Goal: Information Seeking & Learning: Learn about a topic

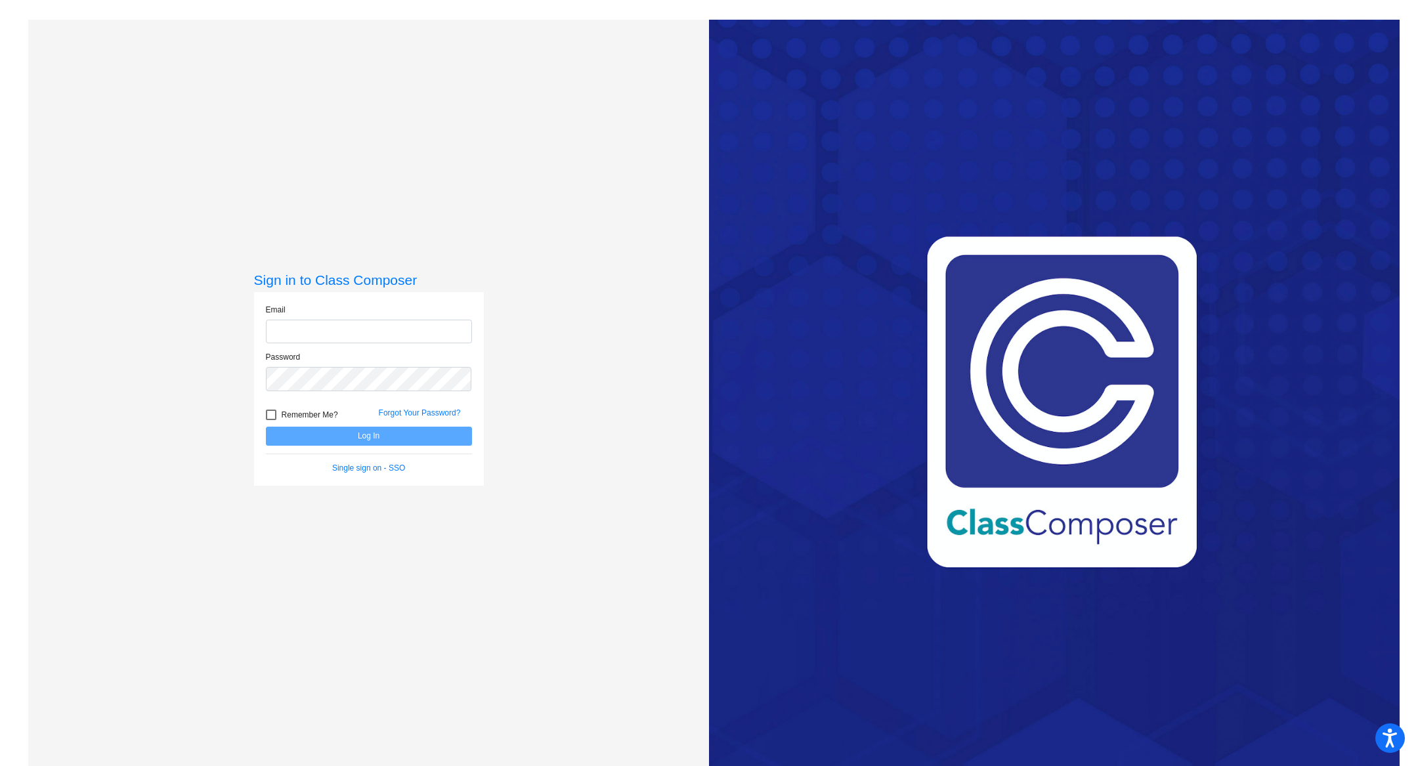
type input "[EMAIL_ADDRESS][PERSON_NAME][DOMAIN_NAME]"
click at [446, 435] on button "Log In" at bounding box center [369, 436] width 206 height 19
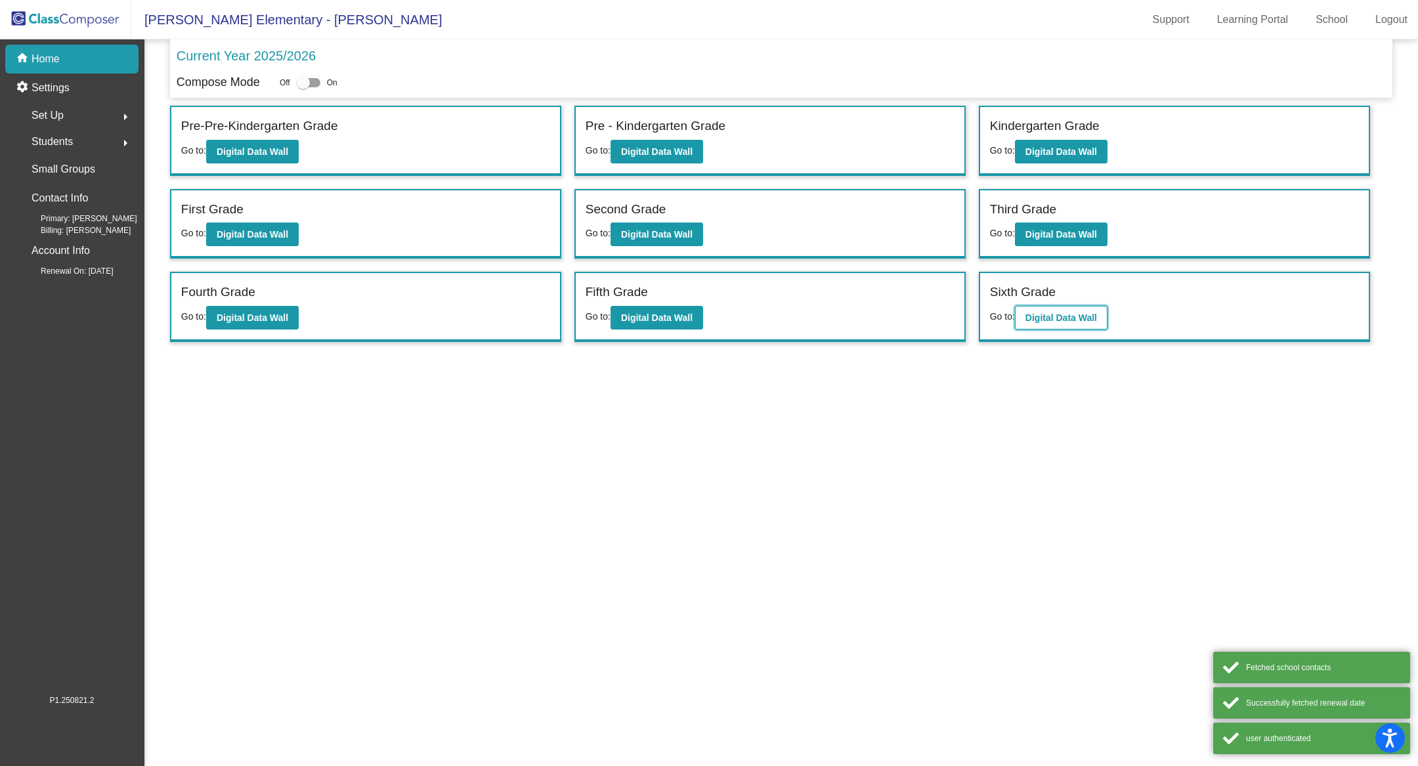
click at [1097, 318] on b "Digital Data Wall" at bounding box center [1061, 317] width 72 height 11
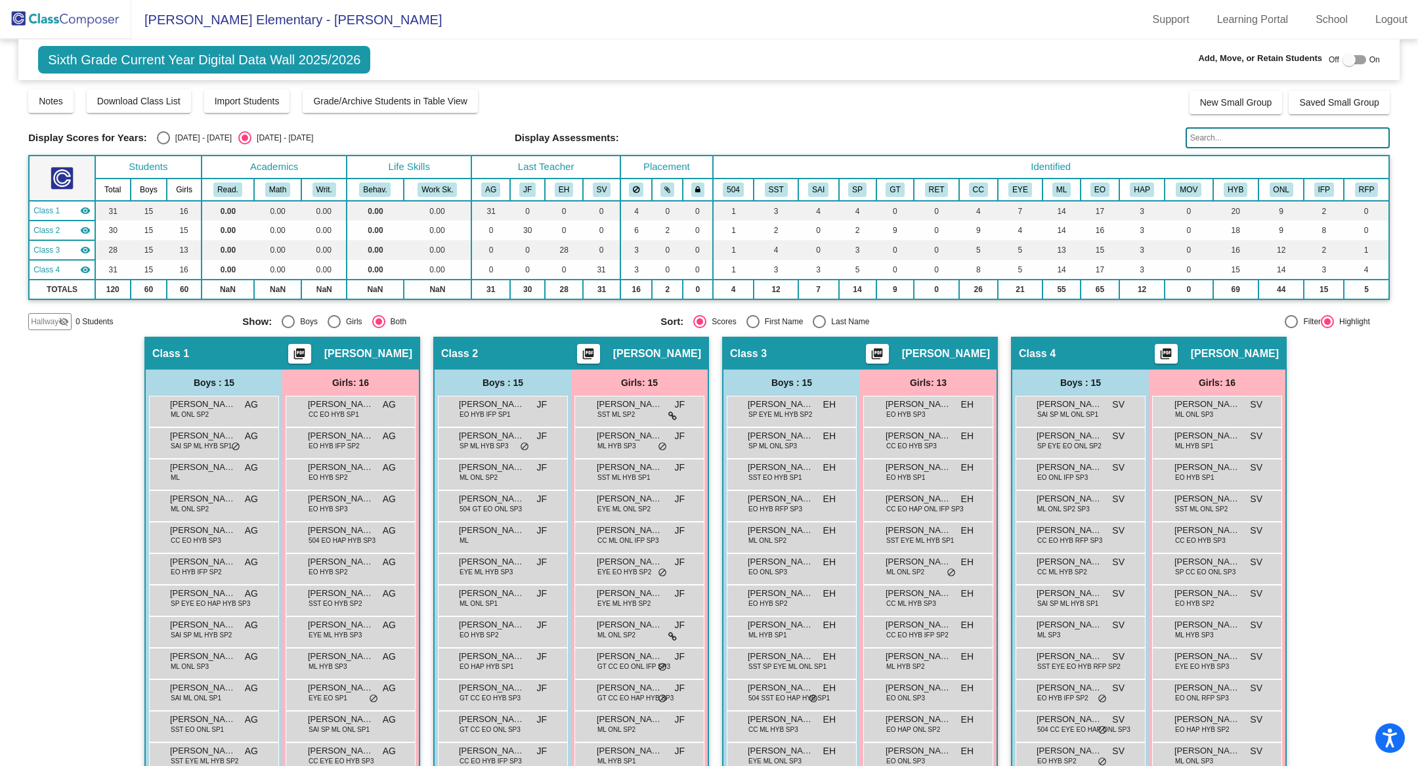
scroll to position [152, 0]
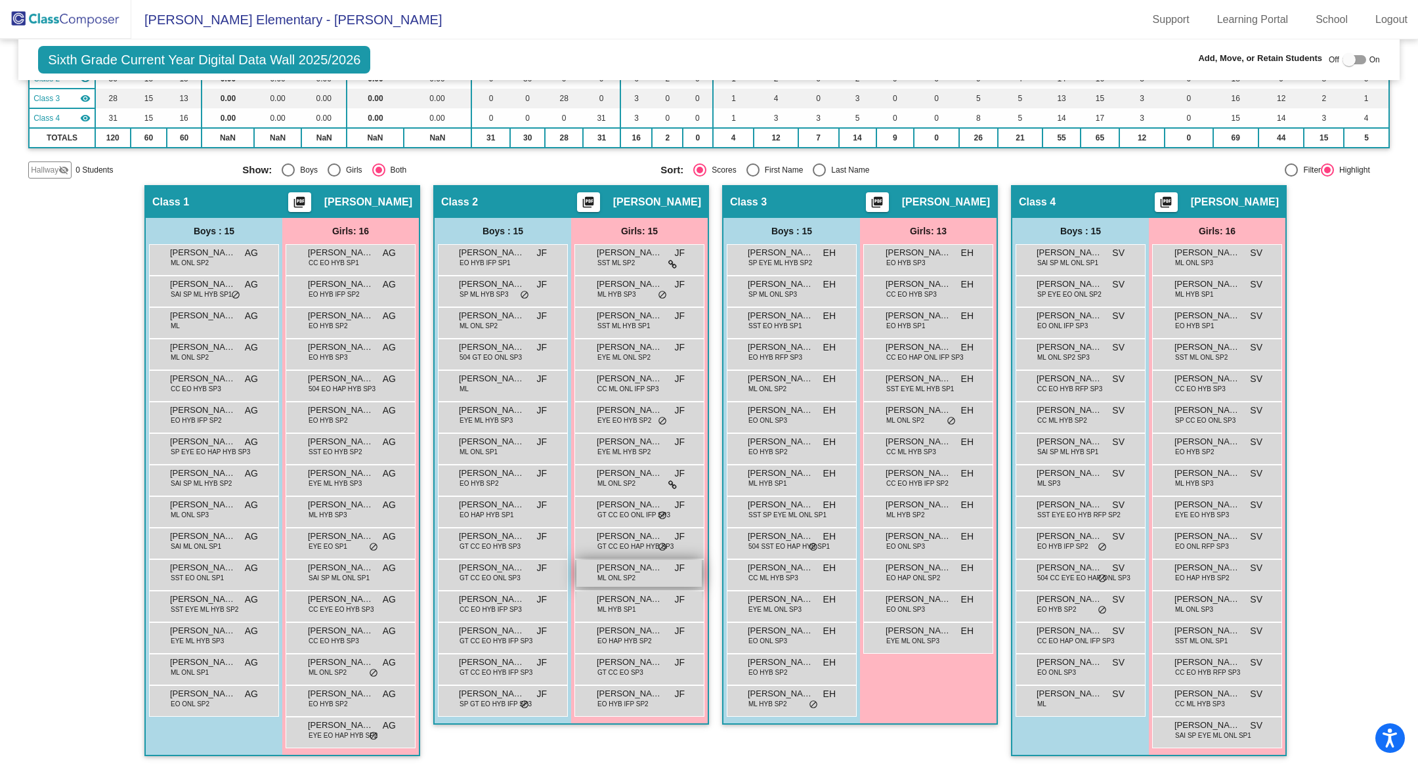
click at [620, 567] on span "[PERSON_NAME]" at bounding box center [630, 567] width 66 height 13
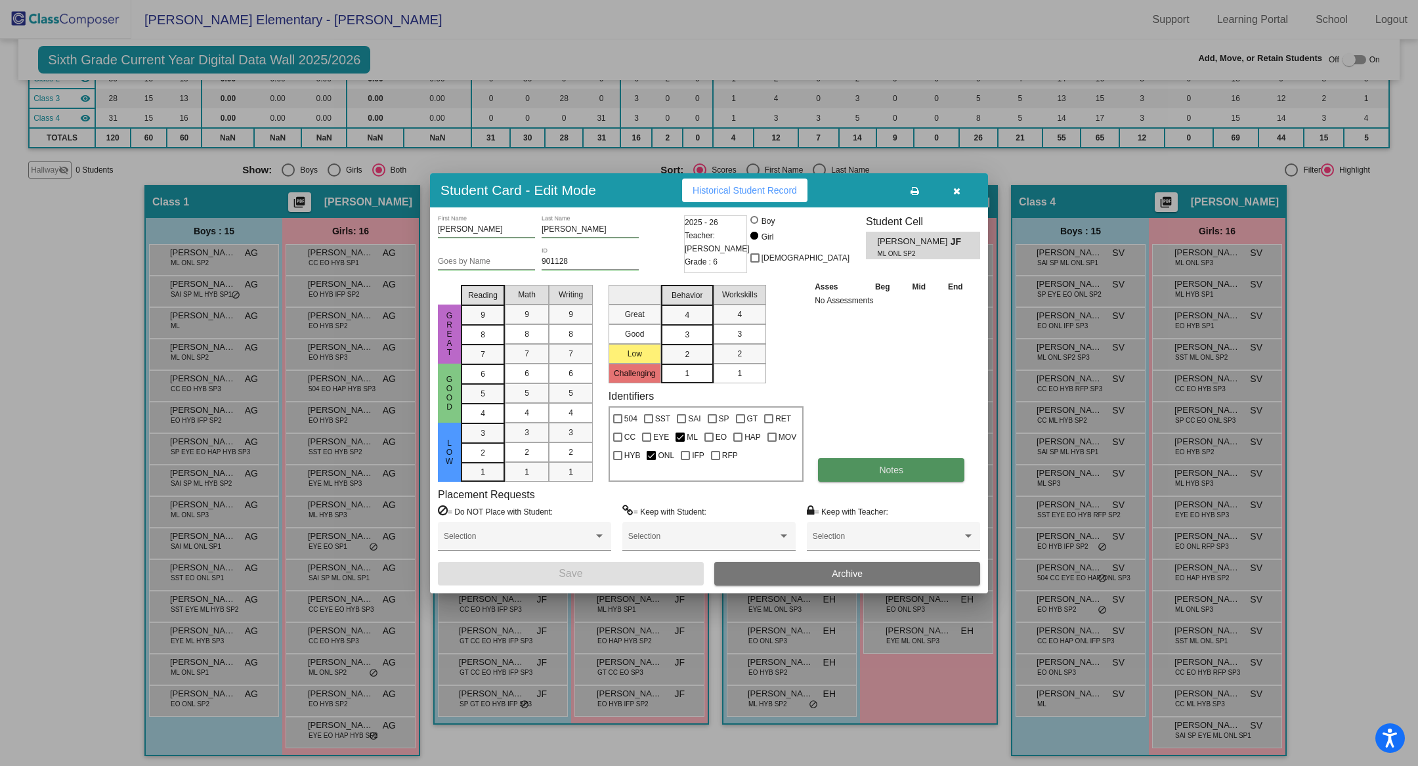
click at [868, 476] on button "Notes" at bounding box center [891, 470] width 146 height 24
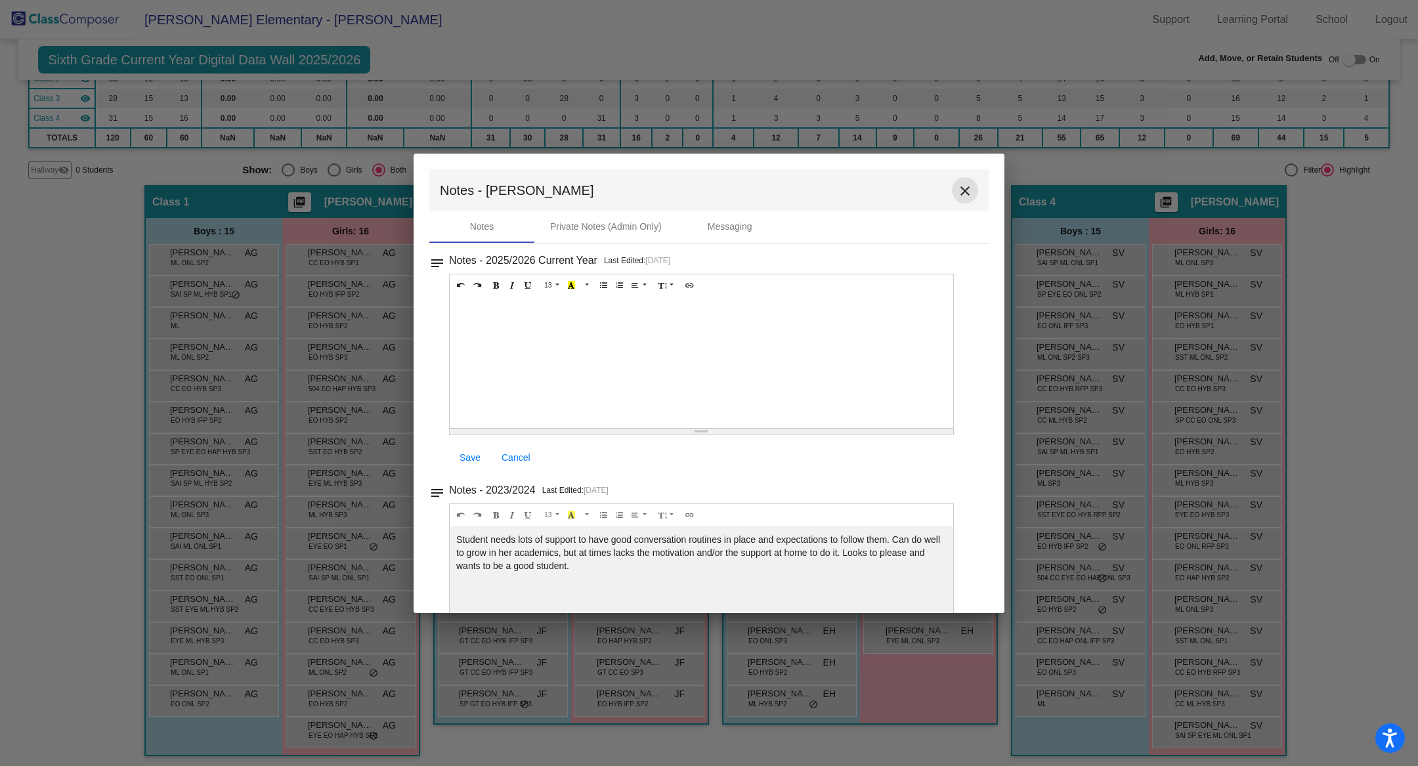
click at [960, 192] on mat-icon "close" at bounding box center [965, 191] width 16 height 16
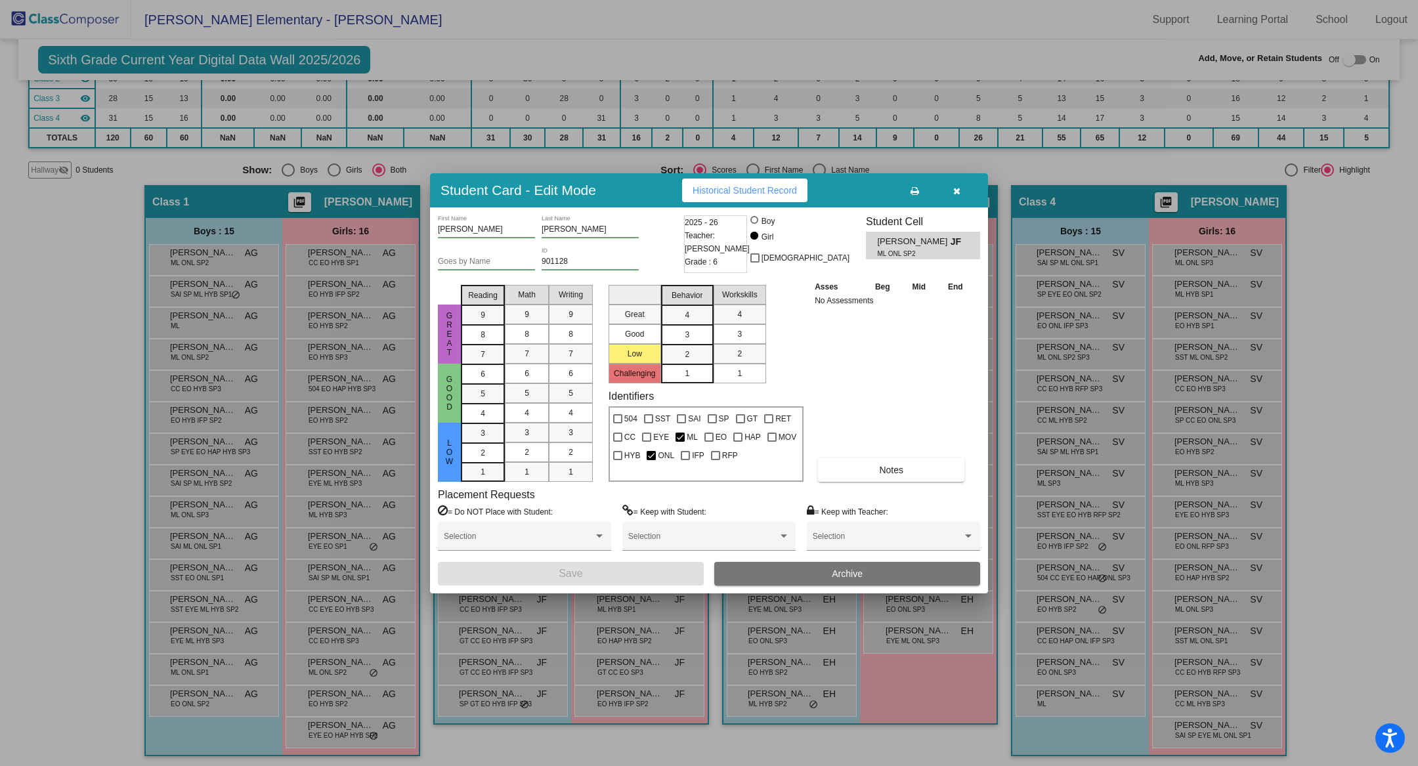
click at [713, 188] on span "Historical Student Record" at bounding box center [744, 190] width 104 height 11
